Goal: Task Accomplishment & Management: Use online tool/utility

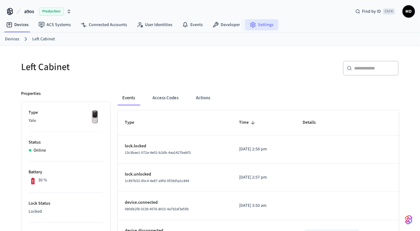
click at [269, 20] on link "Settings" at bounding box center [261, 24] width 33 height 11
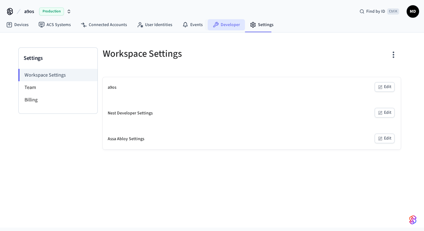
click at [224, 23] on link "Developer" at bounding box center [225, 24] width 37 height 11
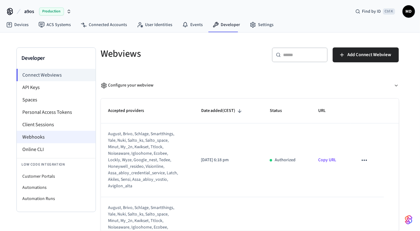
scroll to position [20, 0]
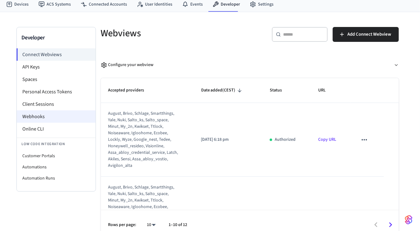
click at [58, 116] on li "Webhooks" at bounding box center [56, 116] width 79 height 12
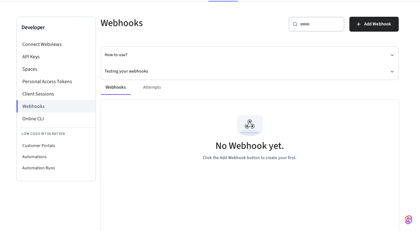
scroll to position [29, 0]
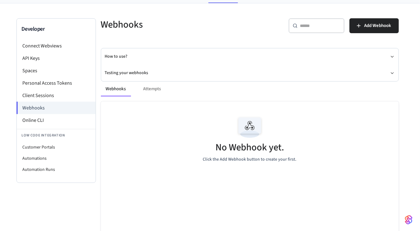
click at [147, 92] on div "Webhooks Attempts" at bounding box center [250, 89] width 298 height 15
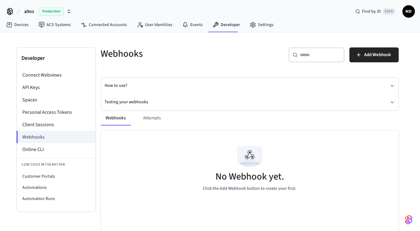
click at [54, 8] on span "Production" at bounding box center [51, 11] width 25 height 8
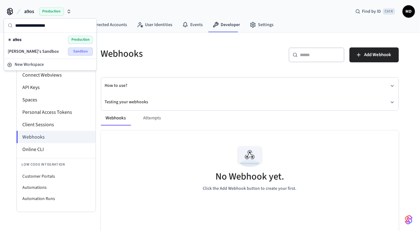
click at [69, 47] on span "Sandbox" at bounding box center [80, 51] width 25 height 8
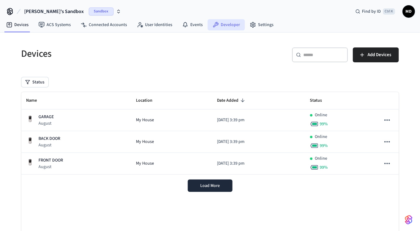
click at [219, 19] on link "Developer" at bounding box center [225, 24] width 37 height 11
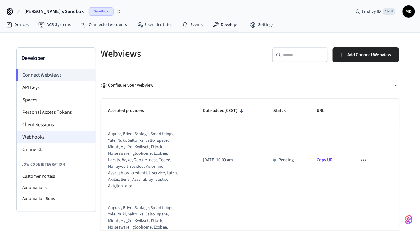
click at [56, 134] on li "Webhooks" at bounding box center [56, 137] width 79 height 12
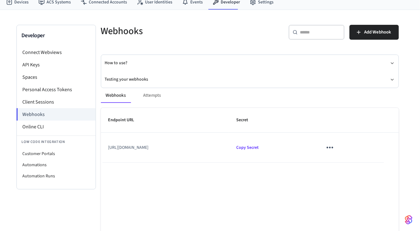
scroll to position [23, 0]
drag, startPoint x: 233, startPoint y: 149, endPoint x: 178, endPoint y: 149, distance: 54.9
click at [178, 149] on td "[URL][DOMAIN_NAME]" at bounding box center [165, 148] width 128 height 30
copy td "api/seam/webhook"
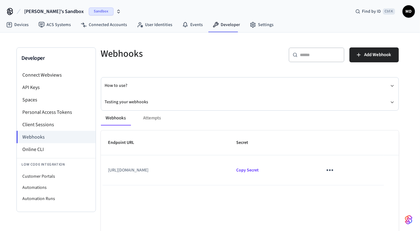
click at [70, 7] on button "[PERSON_NAME]'s Sandbox Sandbox" at bounding box center [72, 11] width 100 height 13
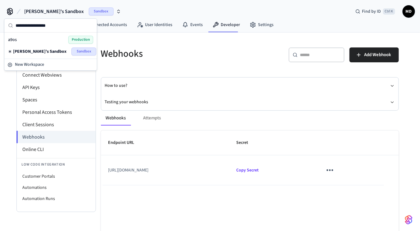
click at [74, 41] on span "Production" at bounding box center [80, 40] width 25 height 8
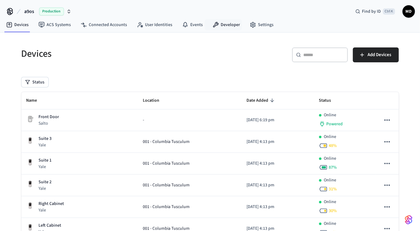
click at [226, 31] on nav "Devices ACS Systems Connected Accounts User Identities Events Developer Settings" at bounding box center [139, 25] width 277 height 14
click at [226, 28] on link "Developer" at bounding box center [225, 24] width 37 height 11
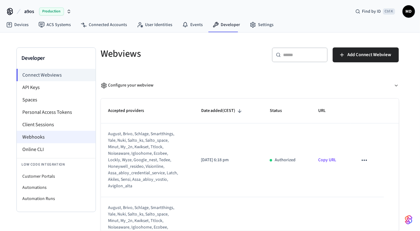
click at [48, 134] on li "Webhooks" at bounding box center [56, 137] width 79 height 12
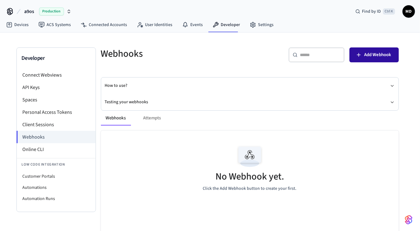
click at [364, 54] on span "Add Webhook" at bounding box center [377, 55] width 27 height 8
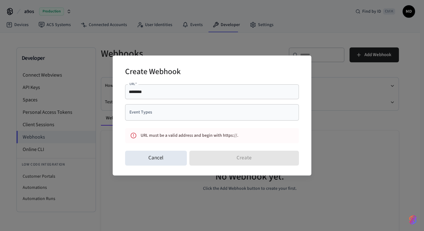
click at [210, 96] on div "******** URL   *" at bounding box center [212, 91] width 174 height 15
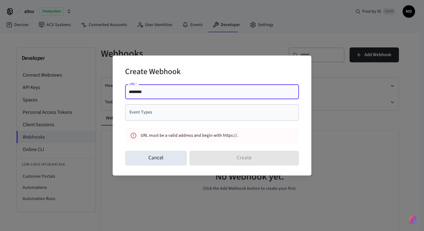
click at [213, 93] on input "********" at bounding box center [212, 92] width 166 height 6
paste input "**********"
click at [141, 92] on input "**********" at bounding box center [212, 92] width 166 height 6
paste input "**********"
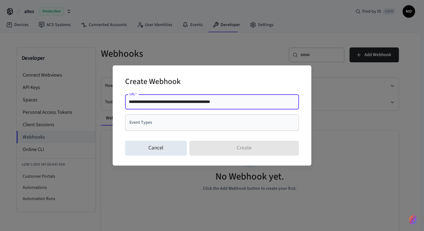
drag, startPoint x: 140, startPoint y: 104, endPoint x: 84, endPoint y: 102, distance: 55.5
click at [84, 102] on div "**********" at bounding box center [212, 115] width 424 height 231
type input "**********"
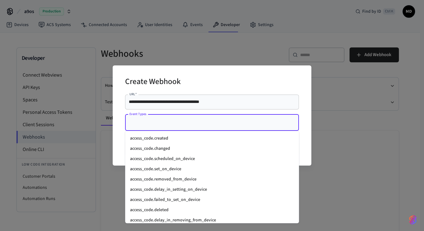
click at [167, 121] on input "Event Types" at bounding box center [207, 122] width 159 height 11
click at [163, 138] on li "access_code.created" at bounding box center [212, 138] width 174 height 10
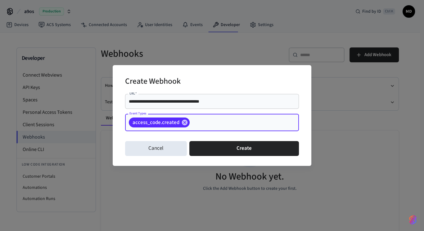
click at [205, 119] on input "Event Types" at bounding box center [234, 122] width 88 height 11
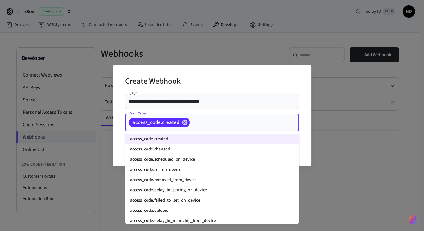
click at [175, 149] on li "access_code.changed" at bounding box center [212, 149] width 174 height 10
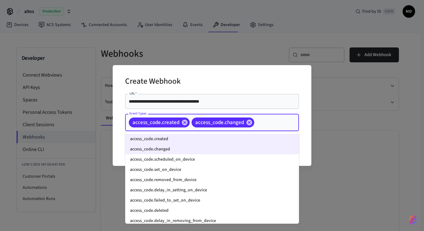
click at [277, 121] on input "Event Types" at bounding box center [267, 122] width 24 height 11
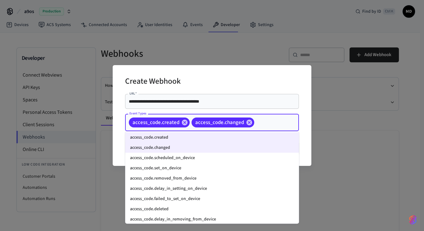
scroll to position [2, 0]
click at [205, 157] on li "access_code.scheduled_on_device" at bounding box center [212, 157] width 174 height 10
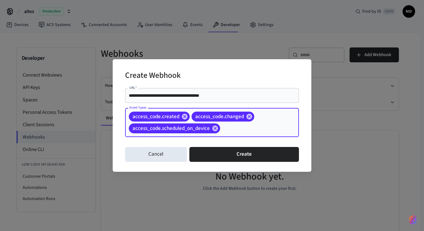
click at [277, 127] on input "Event Types" at bounding box center [250, 128] width 58 height 11
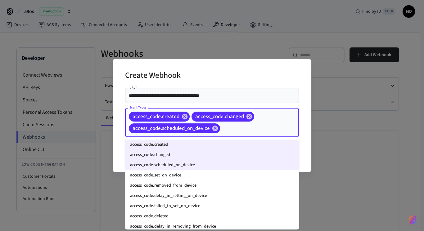
click at [190, 174] on li "access_code.set_on_device" at bounding box center [212, 175] width 174 height 10
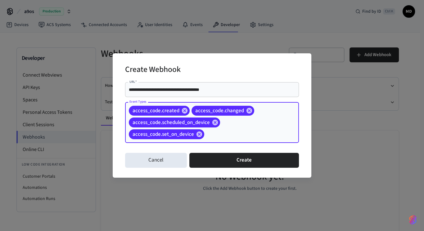
click at [270, 131] on input "Event Types" at bounding box center [241, 134] width 73 height 11
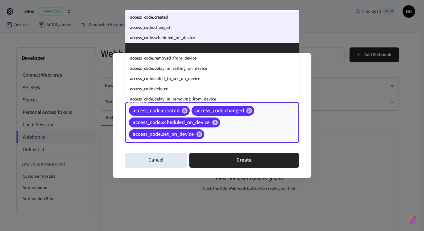
scroll to position [2, 0]
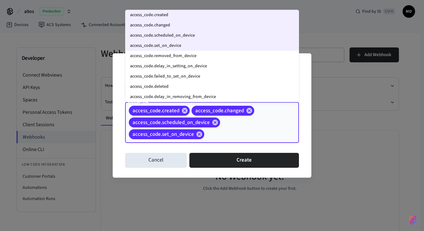
click at [198, 53] on li "access_code.removed_from_device" at bounding box center [212, 56] width 174 height 10
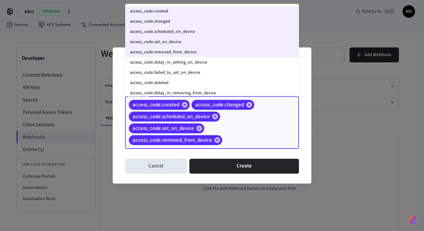
click at [247, 140] on input "Event Types" at bounding box center [251, 140] width 56 height 11
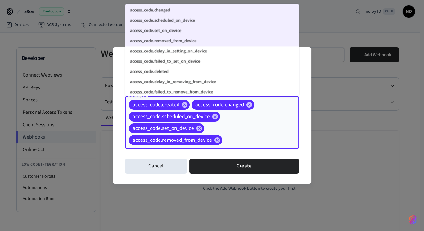
scroll to position [13, 0]
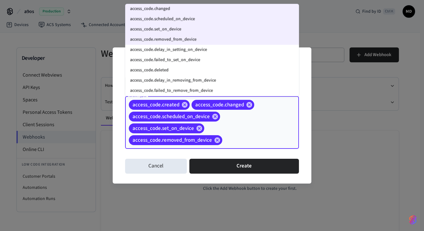
click at [205, 72] on li "access_code.deleted" at bounding box center [212, 70] width 174 height 10
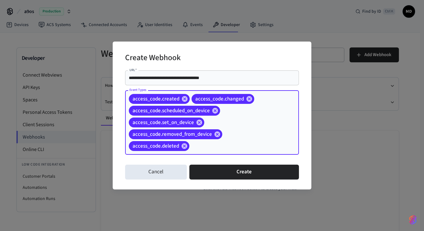
click at [249, 135] on div "access_code.created access_code.changed access_code.scheduled_on_device access_…" at bounding box center [212, 122] width 174 height 64
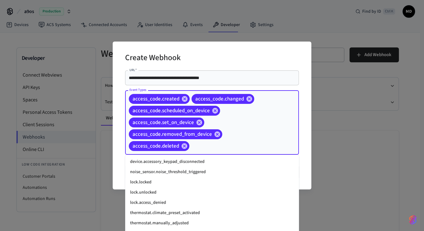
scroll to position [800, 0]
click at [175, 181] on li "lock.locked" at bounding box center [212, 181] width 174 height 10
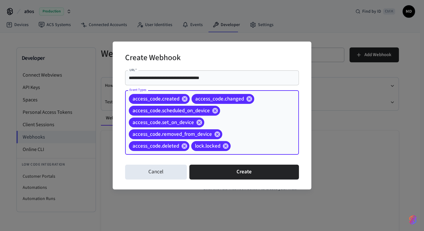
click at [253, 140] on div "access_code.created access_code.changed access_code.scheduled_on_device access_…" at bounding box center [212, 122] width 174 height 64
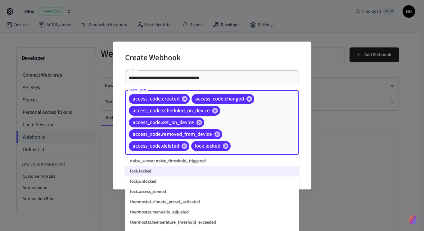
scroll to position [810, 0]
click at [191, 182] on li "lock.unlocked" at bounding box center [212, 181] width 174 height 10
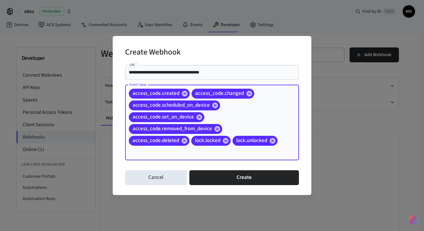
click at [271, 151] on input "Event Types" at bounding box center [203, 152] width 151 height 11
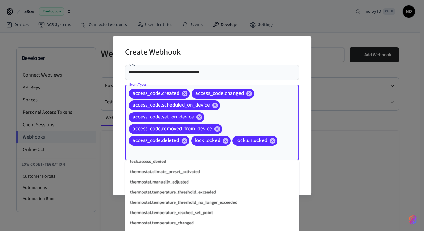
scroll to position [854, 0]
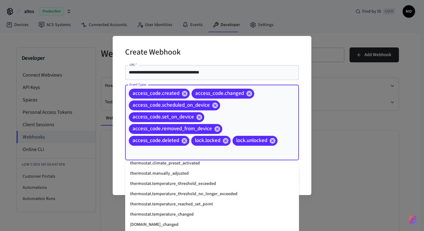
click at [272, 102] on div "access_code.created access_code.changed access_code.scheduled_on_device access_…" at bounding box center [212, 122] width 174 height 75
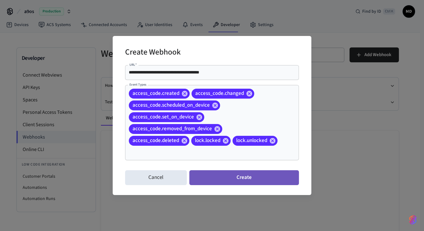
click at [243, 176] on button "Create" at bounding box center [243, 177] width 109 height 15
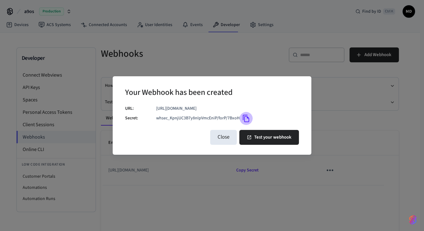
click at [246, 119] on icon "Copy" at bounding box center [246, 118] width 8 height 8
drag, startPoint x: 154, startPoint y: 118, endPoint x: 241, endPoint y: 120, distance: 86.5
click at [241, 120] on div "URL: [URL][DOMAIN_NAME] Secret: whsec_KpnjUC3B7y8nIpVmcEniP/forP/7BxoH" at bounding box center [212, 115] width 174 height 20
copy div "whsec_KpnjUC3B7y8nIpVmcEniP/forP/7BxoH"
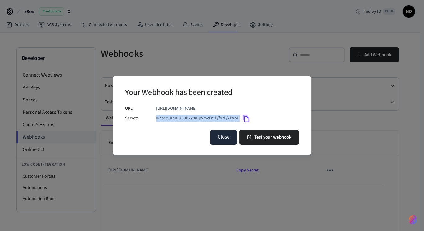
click at [225, 144] on button "Close" at bounding box center [223, 137] width 27 height 15
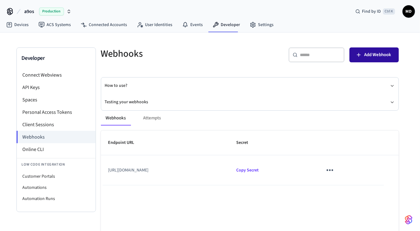
click at [370, 56] on span "Add Webhook" at bounding box center [377, 55] width 27 height 8
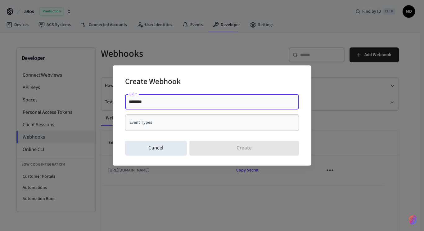
click at [177, 104] on input "********" at bounding box center [212, 102] width 166 height 6
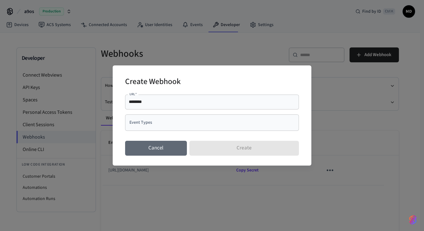
click at [173, 154] on button "Cancel" at bounding box center [156, 148] width 62 height 15
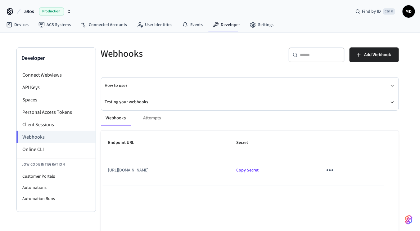
drag, startPoint x: 207, startPoint y: 172, endPoint x: 101, endPoint y: 169, distance: 105.8
click at [101, 169] on td "[URL][DOMAIN_NAME]" at bounding box center [165, 170] width 128 height 30
copy td "[URL][DOMAIN_NAME]"
click at [364, 56] on span "Add Webhook" at bounding box center [377, 55] width 27 height 8
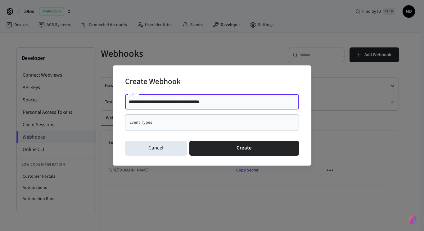
drag, startPoint x: 183, startPoint y: 103, endPoint x: 142, endPoint y: 104, distance: 40.9
click at [142, 104] on input "**********" at bounding box center [212, 102] width 166 height 6
paste input "**********"
click at [184, 100] on input "**********" at bounding box center [212, 102] width 166 height 6
drag, startPoint x: 184, startPoint y: 100, endPoint x: 12, endPoint y: 111, distance: 172.4
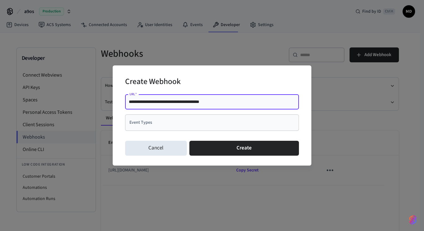
click at [12, 111] on div "**********" at bounding box center [212, 115] width 424 height 231
paste input "*****"
type input "**********"
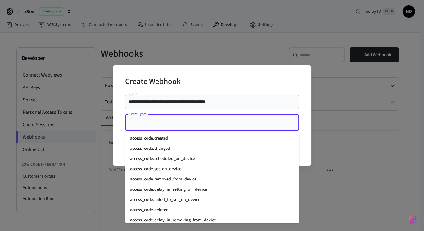
click at [178, 122] on input "Event Types" at bounding box center [207, 122] width 159 height 11
click at [172, 139] on li "access_code.created" at bounding box center [212, 138] width 174 height 10
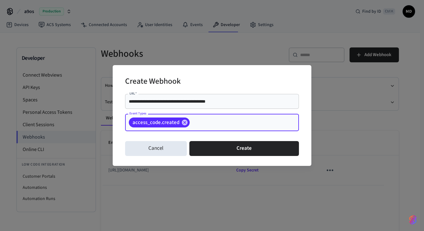
click at [215, 120] on input "Event Types" at bounding box center [234, 122] width 88 height 11
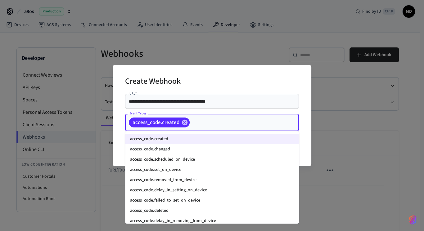
click at [191, 147] on li "access_code.changed" at bounding box center [212, 149] width 174 height 10
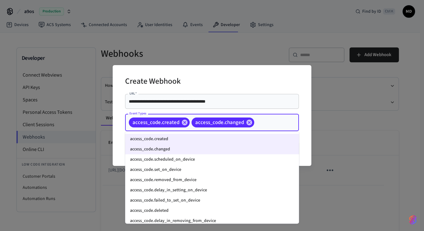
click at [258, 118] on input "Event Types" at bounding box center [267, 122] width 24 height 11
click at [190, 158] on li "access_code.scheduled_on_device" at bounding box center [212, 159] width 174 height 10
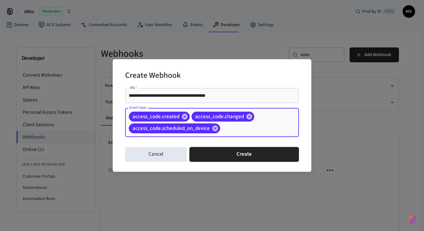
click at [239, 136] on div "access_code.created access_code.changed access_code.scheduled_on_device Event T…" at bounding box center [212, 122] width 174 height 29
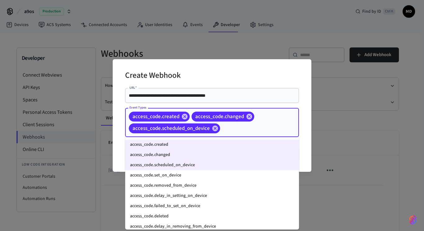
click at [185, 178] on li "access_code.set_on_device" at bounding box center [212, 175] width 174 height 10
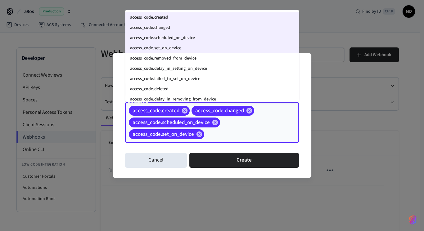
click at [261, 138] on input "Event Types" at bounding box center [241, 134] width 73 height 11
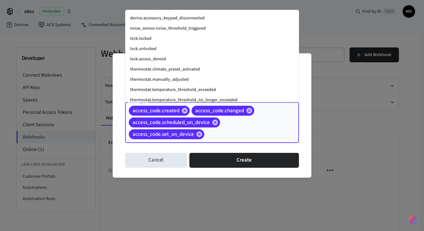
scroll to position [797, 0]
click at [179, 41] on li "lock.locked" at bounding box center [212, 39] width 174 height 10
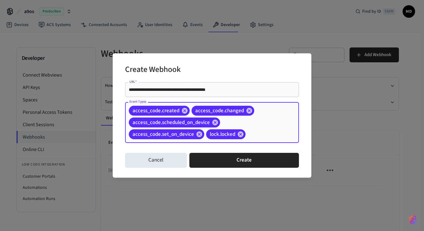
click at [272, 138] on input "Event Types" at bounding box center [262, 134] width 32 height 11
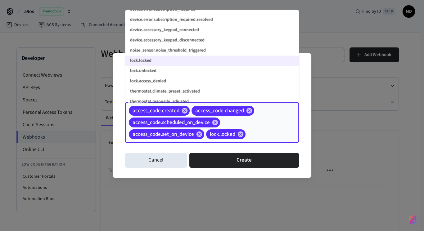
scroll to position [778, 0]
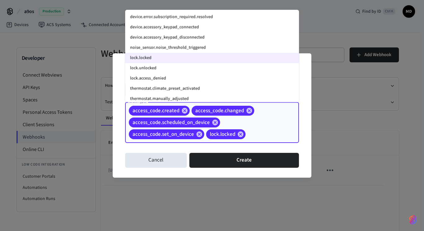
click at [193, 67] on li "lock.unlocked" at bounding box center [212, 68] width 174 height 10
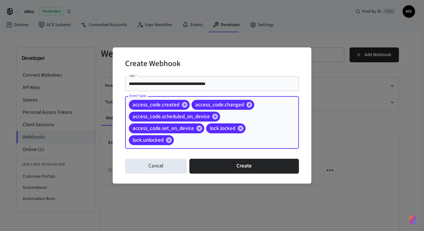
drag, startPoint x: 263, startPoint y: 134, endPoint x: 229, endPoint y: 151, distance: 38.0
click at [229, 151] on div "Event Types access_code.created access_code.changed access_code.scheduled_on_de…" at bounding box center [212, 123] width 174 height 55
click at [232, 144] on input "Event Types" at bounding box center [227, 140] width 104 height 11
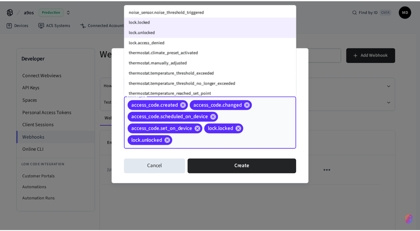
scroll to position [854, 0]
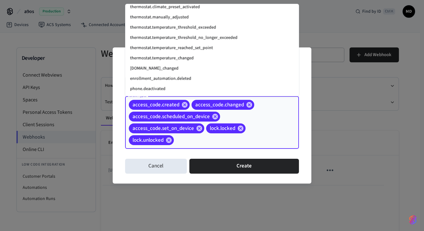
click at [287, 124] on div "access_code.created access_code.changed access_code.scheduled_on_device access_…" at bounding box center [212, 122] width 174 height 53
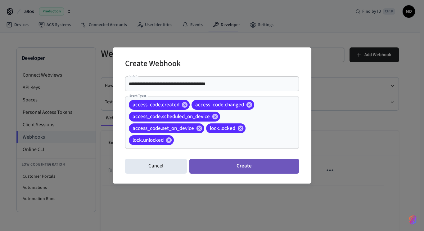
click at [247, 163] on button "Create" at bounding box center [243, 166] width 109 height 15
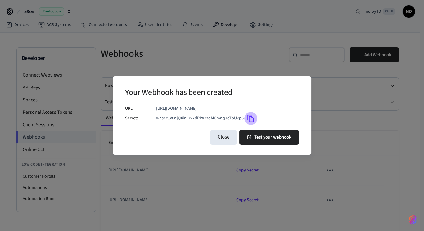
click at [250, 117] on icon "Copy" at bounding box center [251, 118] width 8 height 8
click at [162, 54] on div "Your Webhook has been created URL: [URL][DOMAIN_NAME] Secret: whsec_V8njQXinL/x…" at bounding box center [212, 115] width 424 height 231
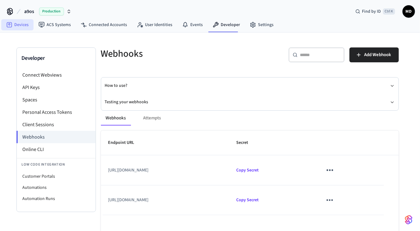
click at [18, 22] on link "Devices" at bounding box center [17, 24] width 32 height 11
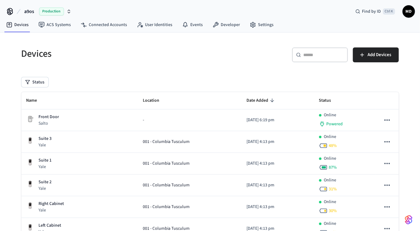
click at [118, 107] on th "Name" at bounding box center [79, 100] width 117 height 17
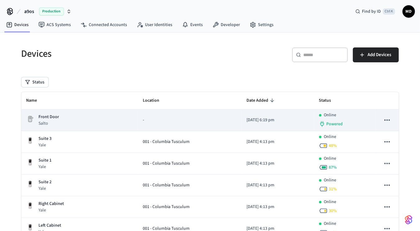
click at [113, 117] on div "Front Door Salto" at bounding box center [79, 120] width 107 height 13
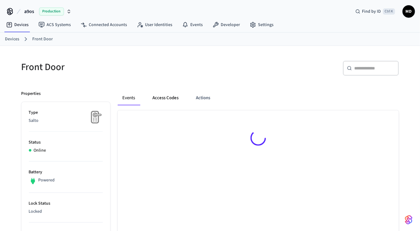
click at [166, 98] on button "Access Codes" at bounding box center [166, 98] width 36 height 15
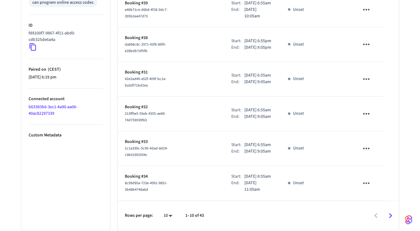
scroll to position [344, 0]
click at [391, 214] on icon "Go to next page" at bounding box center [390, 216] width 10 height 10
click at [395, 215] on icon "Go to next page" at bounding box center [390, 216] width 10 height 10
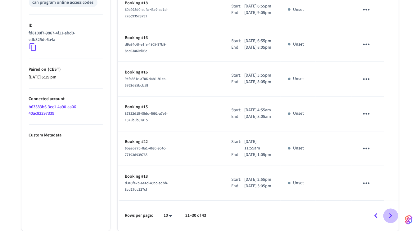
click at [388, 216] on icon "Go to next page" at bounding box center [390, 216] width 10 height 10
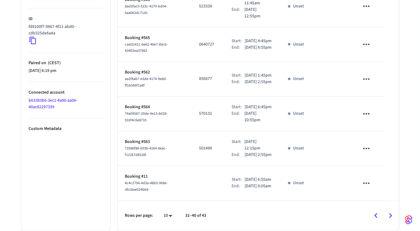
click at [388, 216] on icon "Go to next page" at bounding box center [390, 216] width 10 height 10
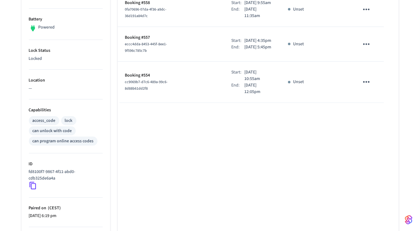
scroll to position [206, 0]
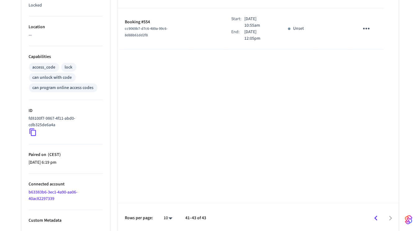
click at [375, 220] on icon "Go to previous page" at bounding box center [376, 219] width 10 height 10
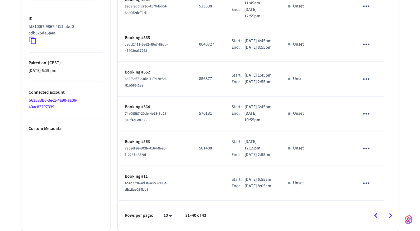
scroll to position [344, 0]
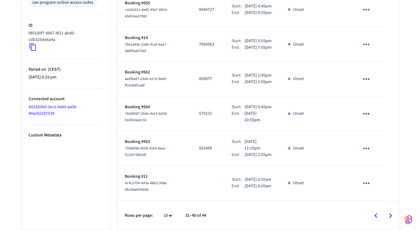
click at [79, 119] on ul "Type Salto Status Online Battery Powered Lock Status Locked Location — Capabili…" at bounding box center [65, 21] width 89 height 420
